Goal: Information Seeking & Learning: Learn about a topic

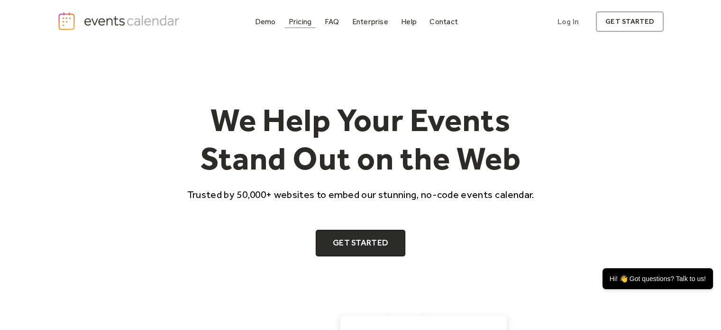
click at [307, 20] on div "Pricing" at bounding box center [300, 21] width 23 height 5
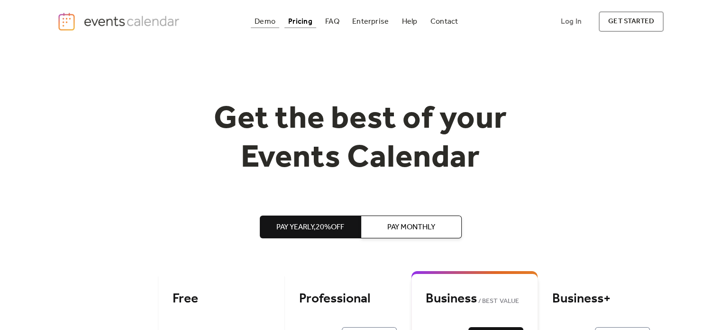
click at [264, 20] on div "Demo" at bounding box center [265, 21] width 21 height 5
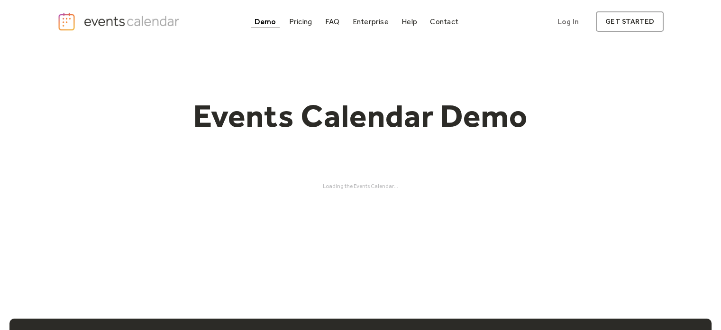
click at [434, 177] on div "Events Calendar Demo Loading the Events Calendar..." at bounding box center [360, 142] width 607 height 199
